Goal: Task Accomplishment & Management: Manage account settings

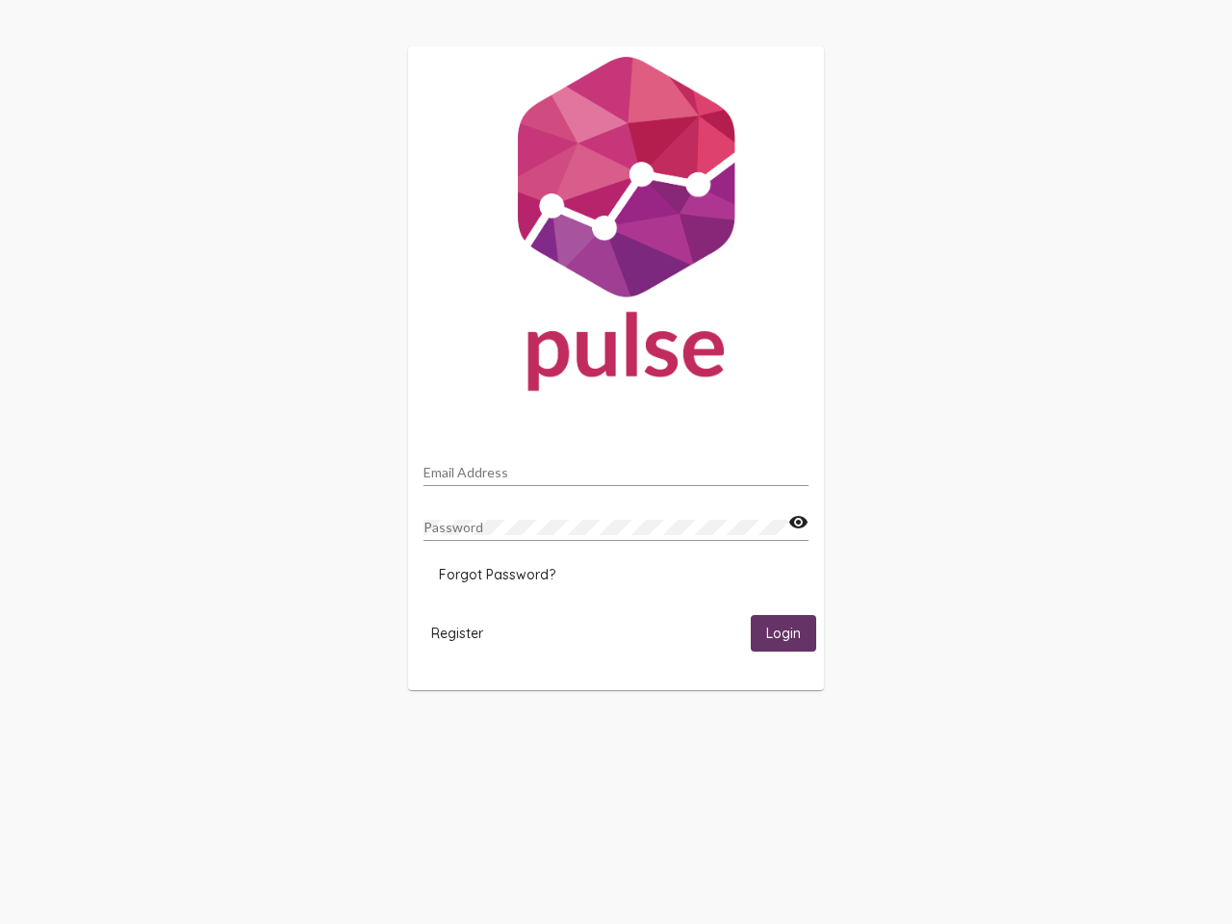
click at [616, 467] on input "Email Address" at bounding box center [616, 472] width 385 height 15
click at [798, 523] on mat-icon "visibility" at bounding box center [798, 522] width 20 height 23
click at [497, 575] on span "Forgot Password?" at bounding box center [497, 574] width 116 height 17
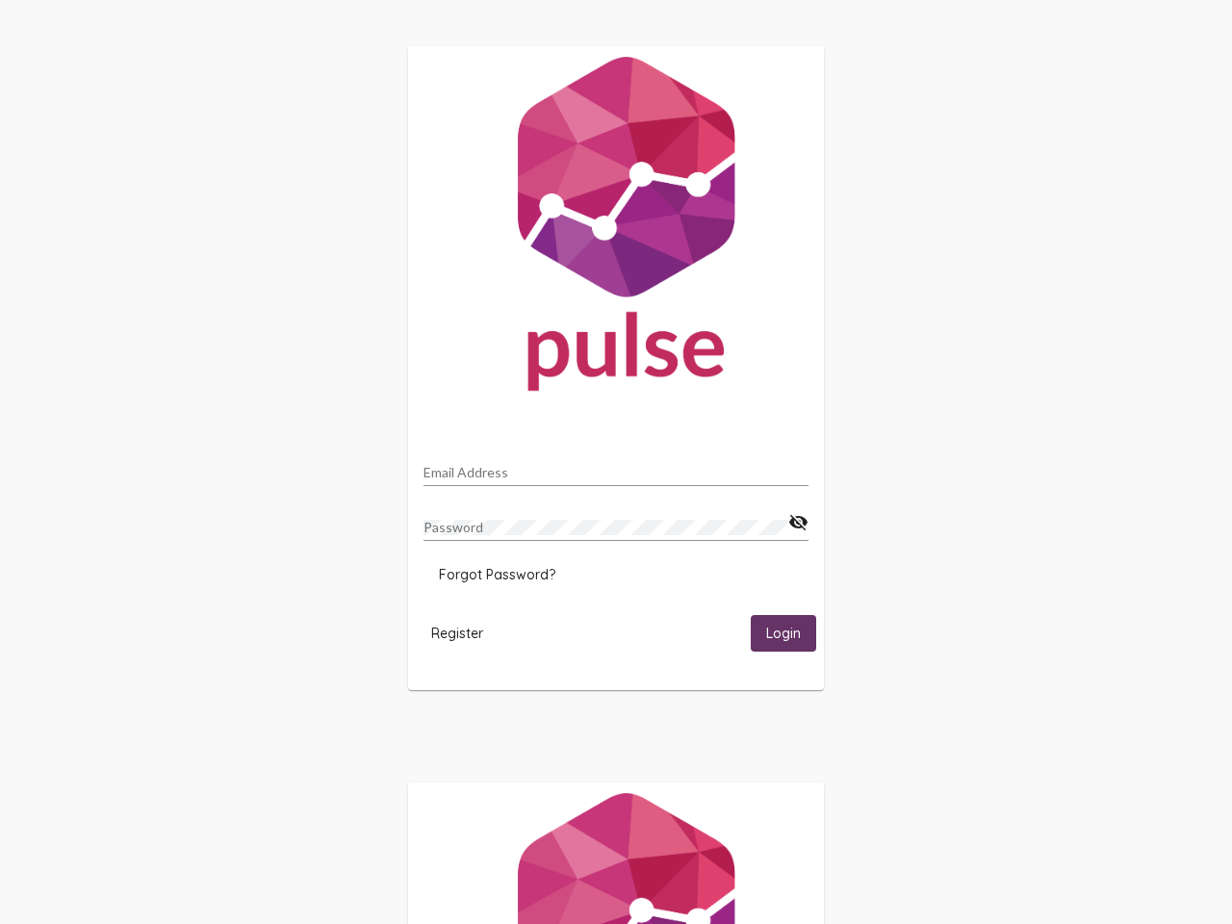
click at [457, 632] on span "Register" at bounding box center [457, 633] width 52 height 17
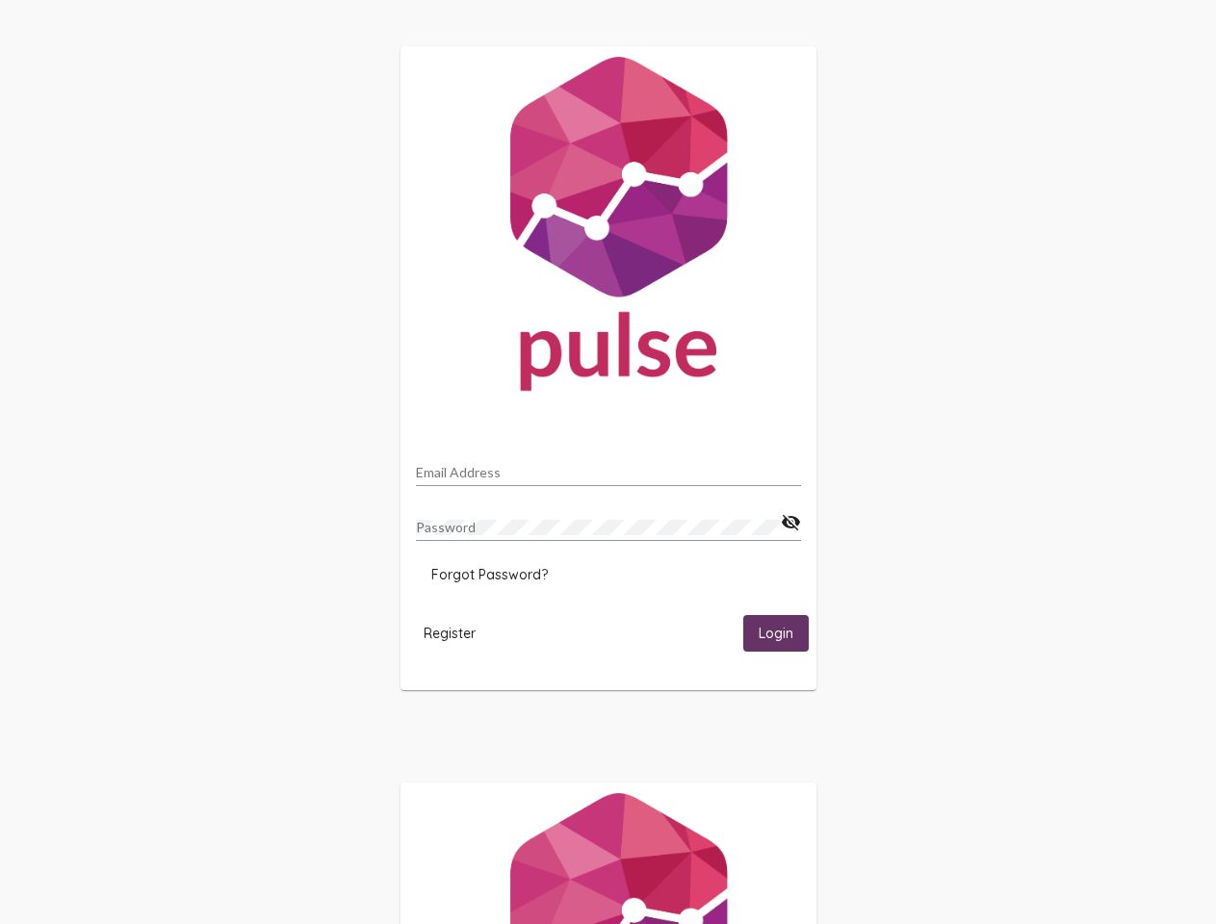
click at [783, 632] on span "Login" at bounding box center [775, 634] width 35 height 17
